Goal: Navigation & Orientation: Find specific page/section

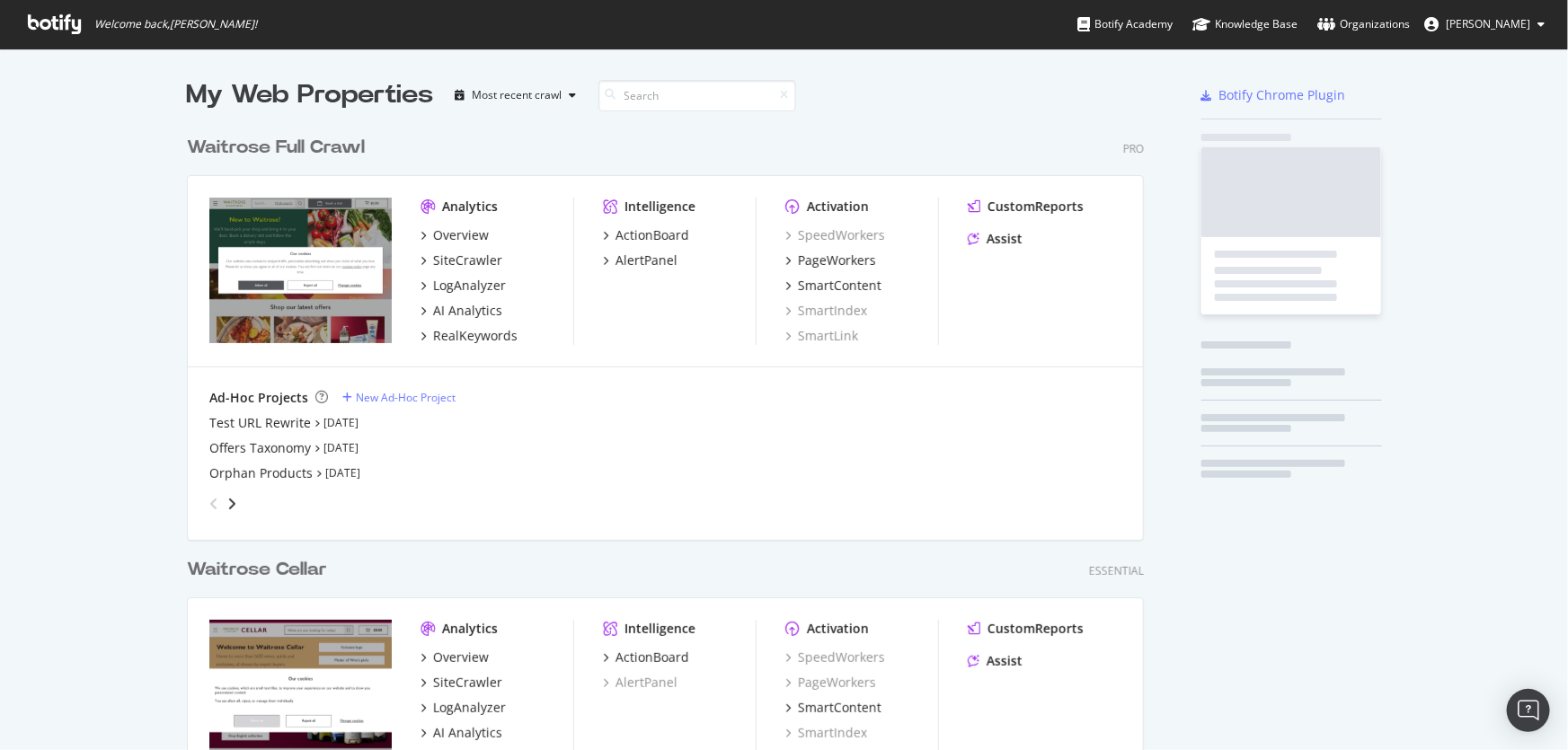
scroll to position [773, 959]
